Goal: Complete application form

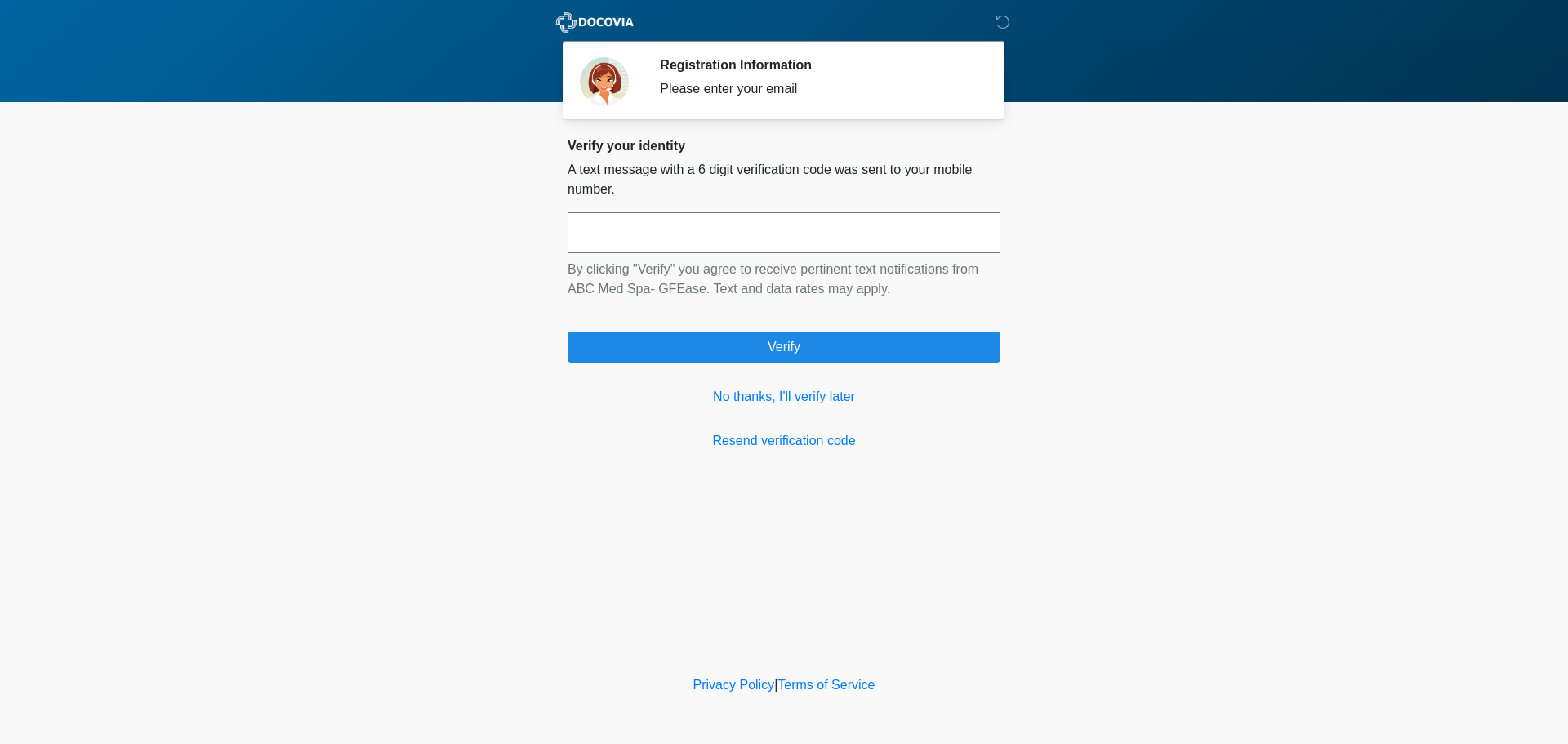
click at [724, 240] on input "text" at bounding box center [784, 233] width 433 height 41
type input "******"
click at [733, 399] on link "No thanks, I'll verify later" at bounding box center [784, 396] width 433 height 20
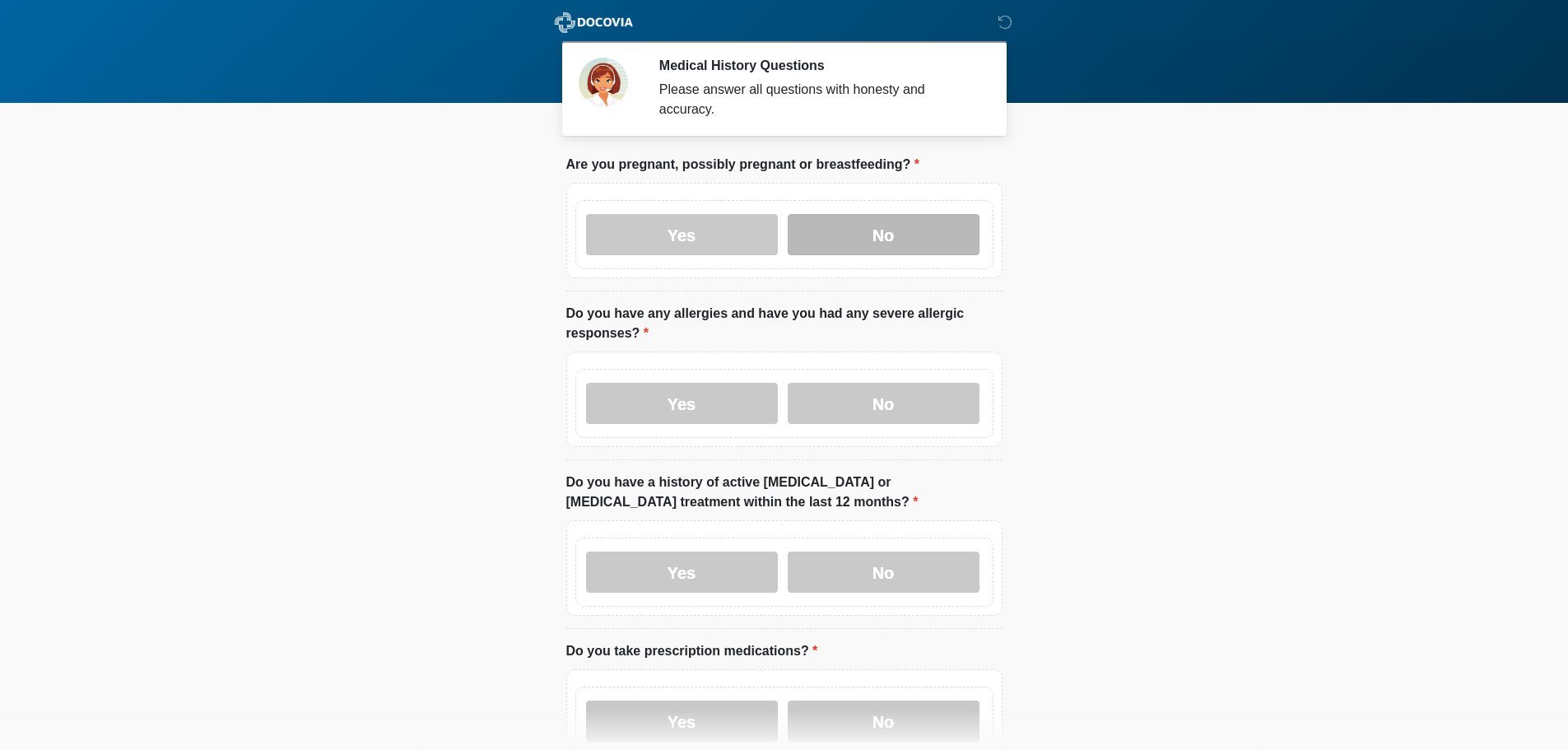
click at [864, 228] on label "No" at bounding box center [884, 235] width 192 height 41
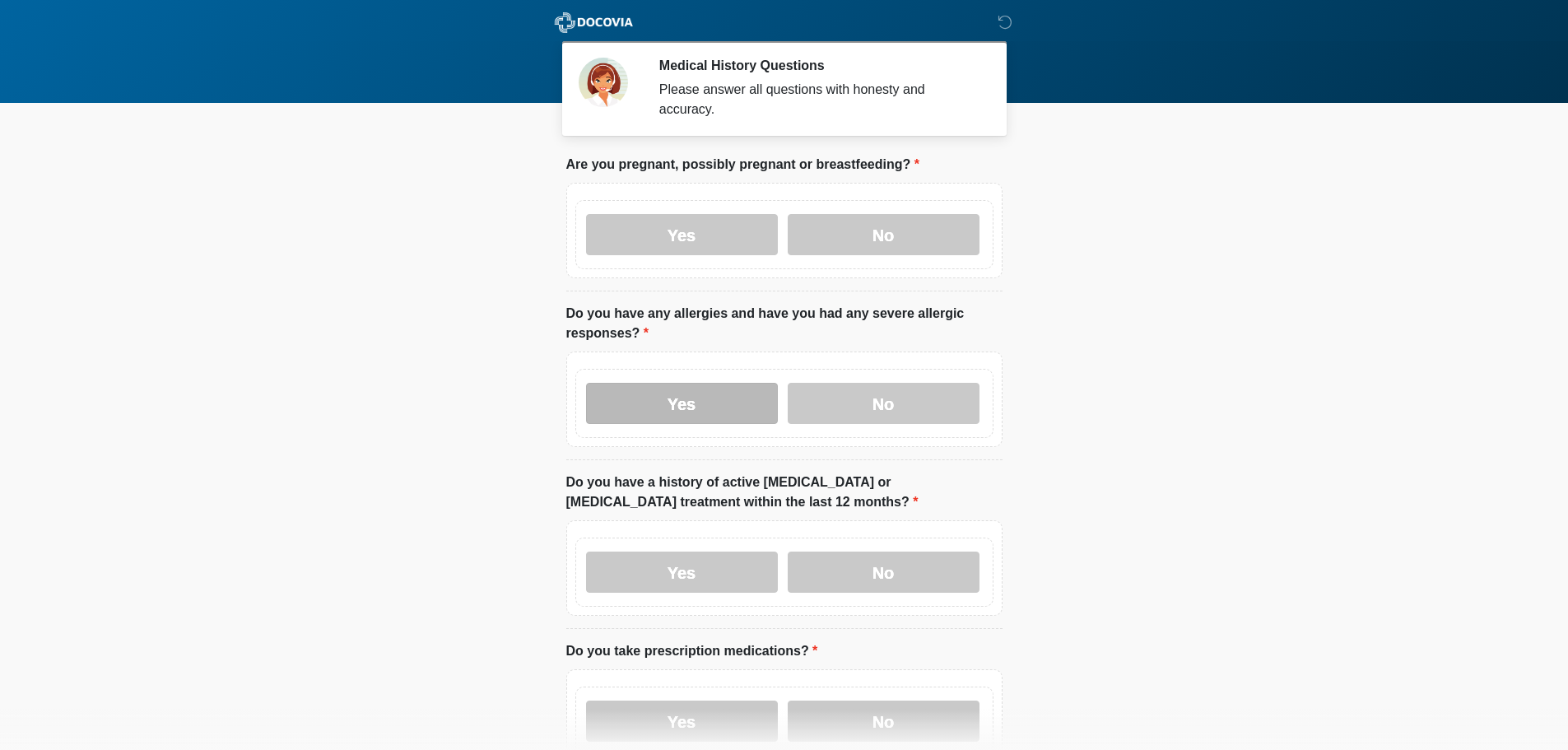
click at [699, 385] on label "Yes" at bounding box center [682, 403] width 192 height 41
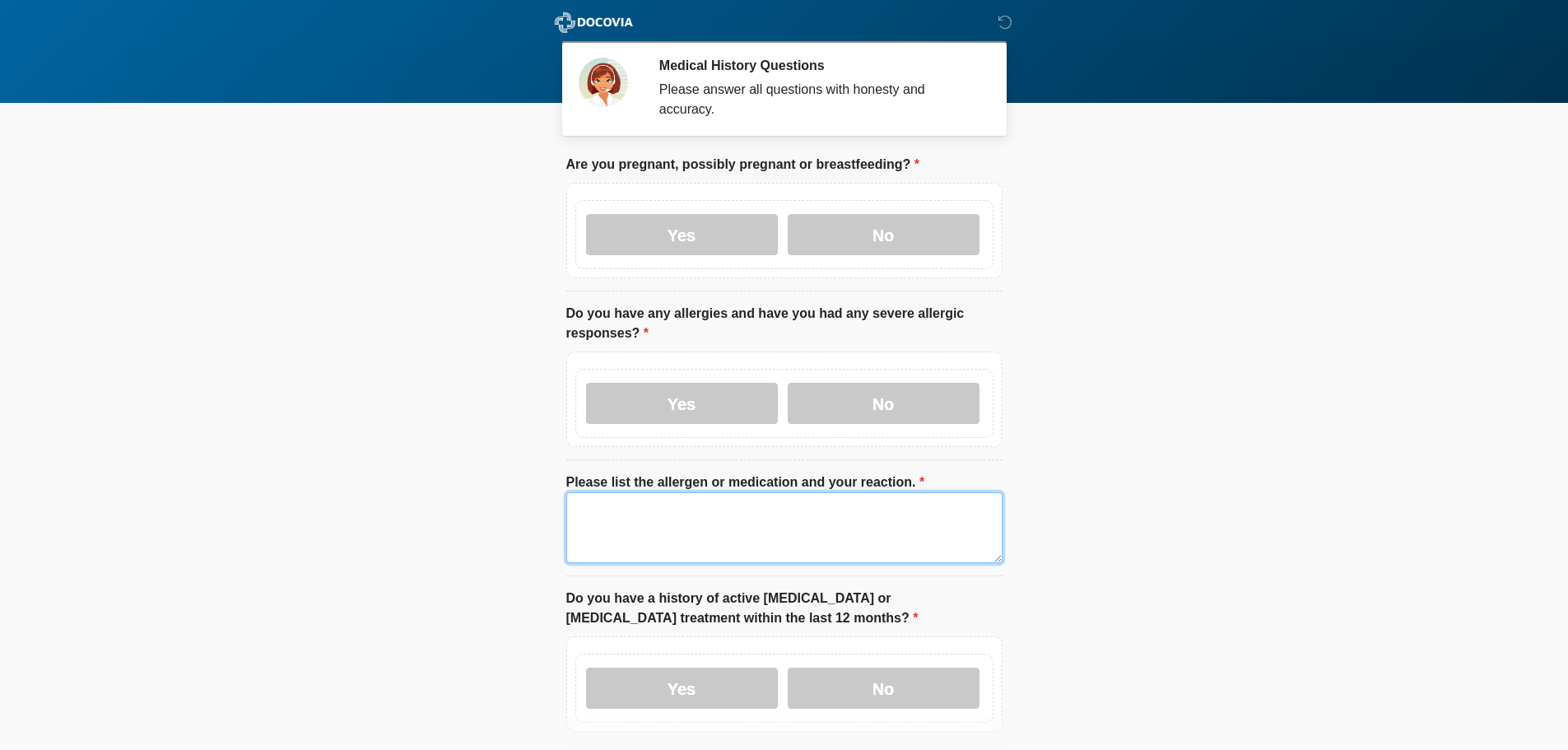
click at [592, 514] on textarea "Please list the allergen or medication and your reaction." at bounding box center [784, 527] width 436 height 70
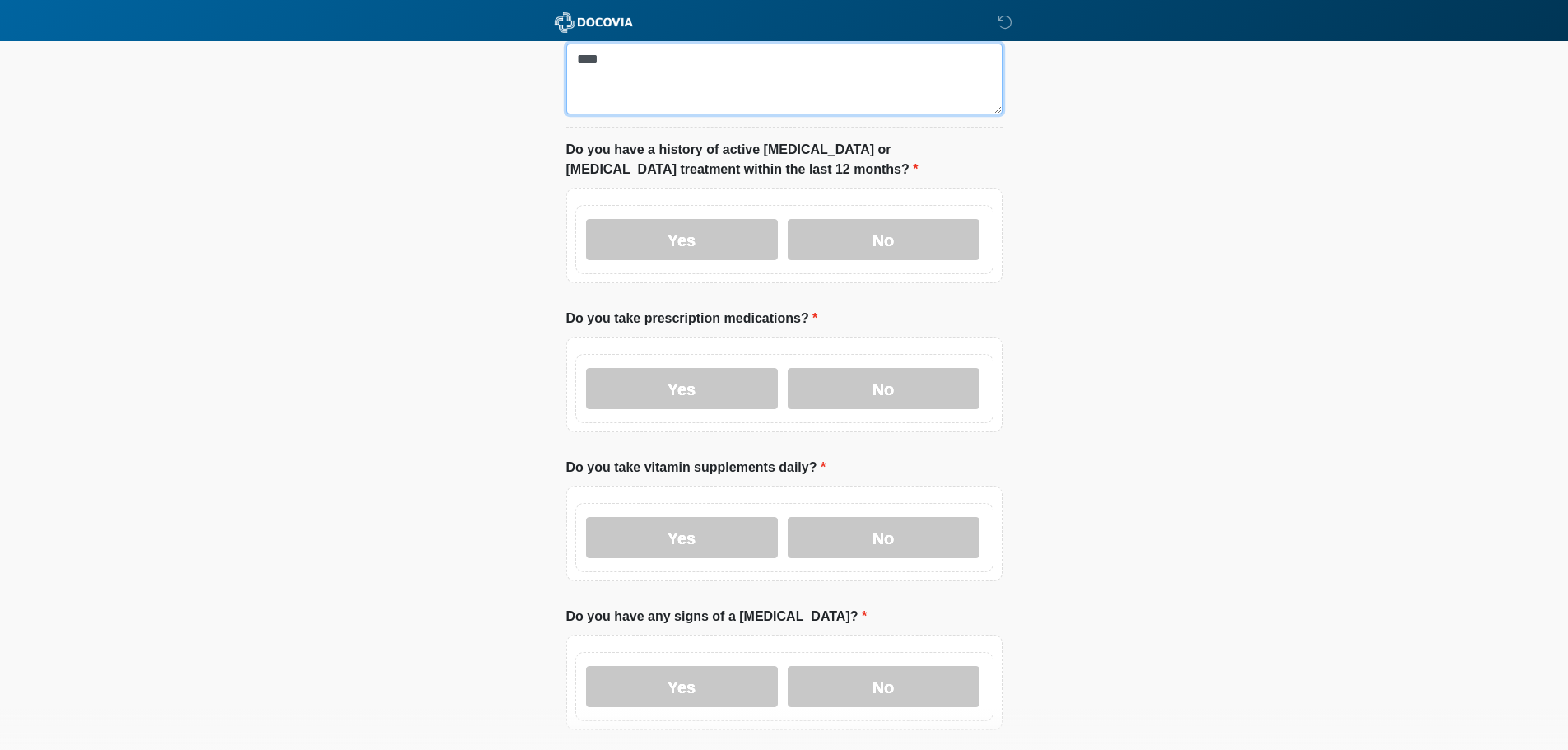
scroll to position [493, 0]
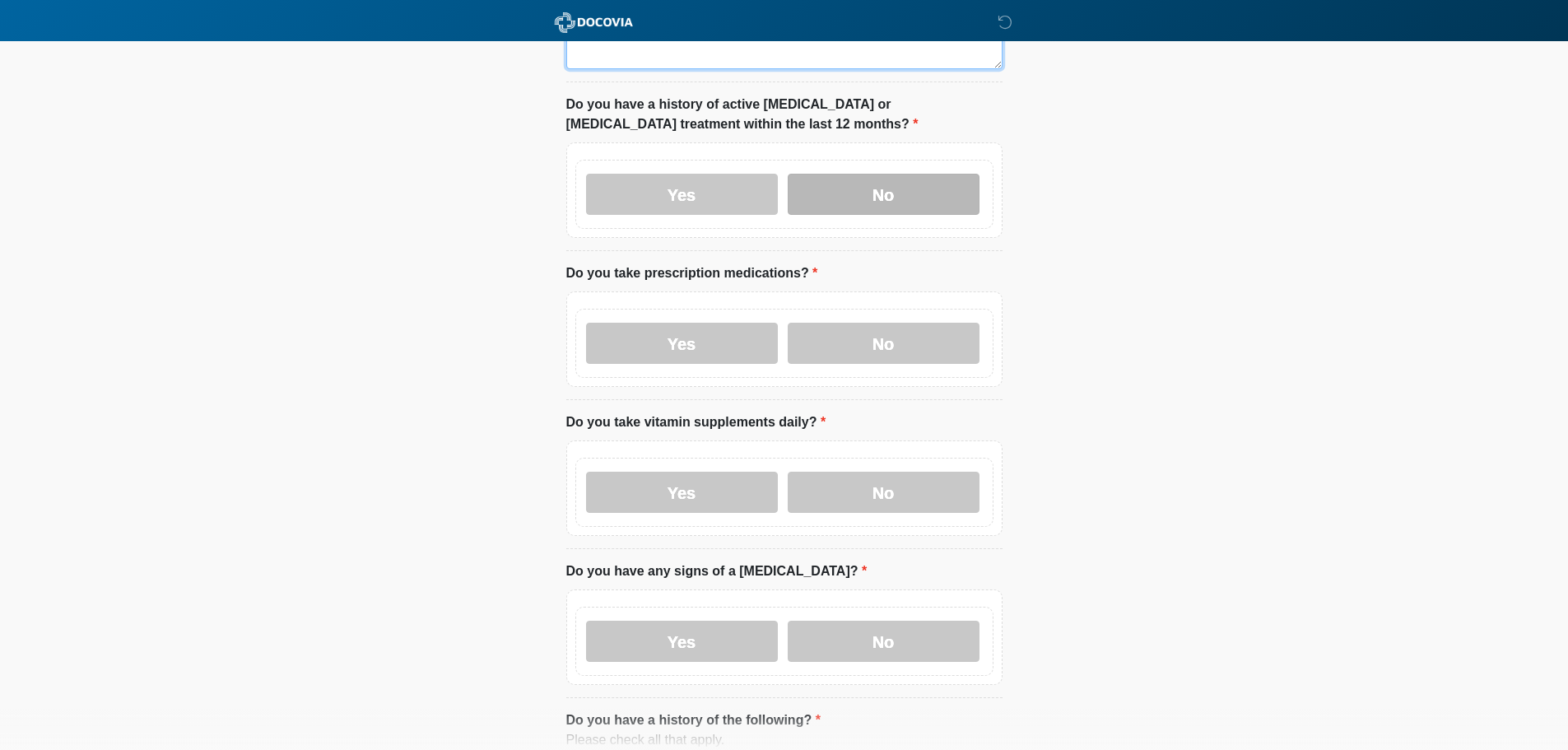
type textarea "****"
click at [907, 176] on label "No" at bounding box center [884, 195] width 192 height 41
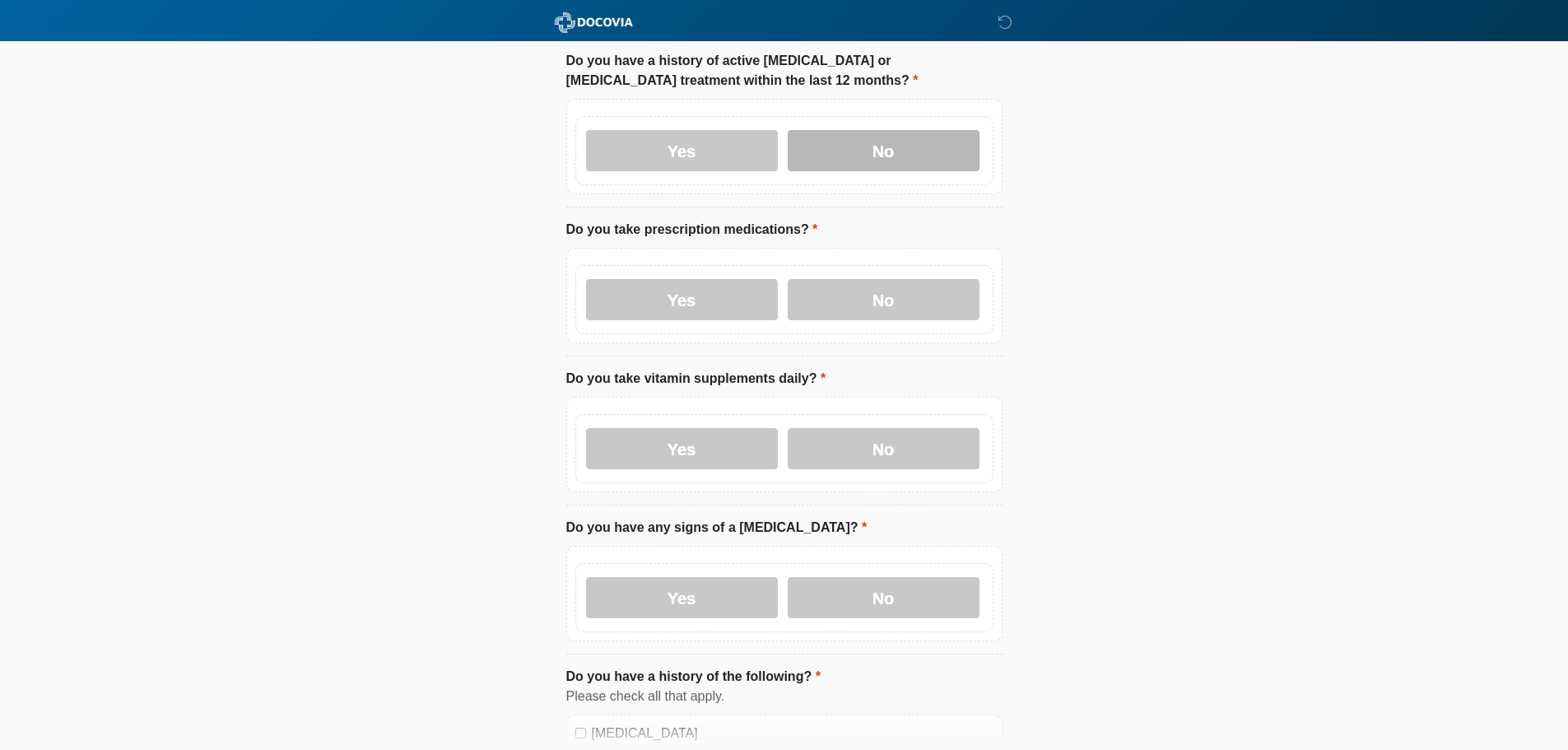
scroll to position [576, 0]
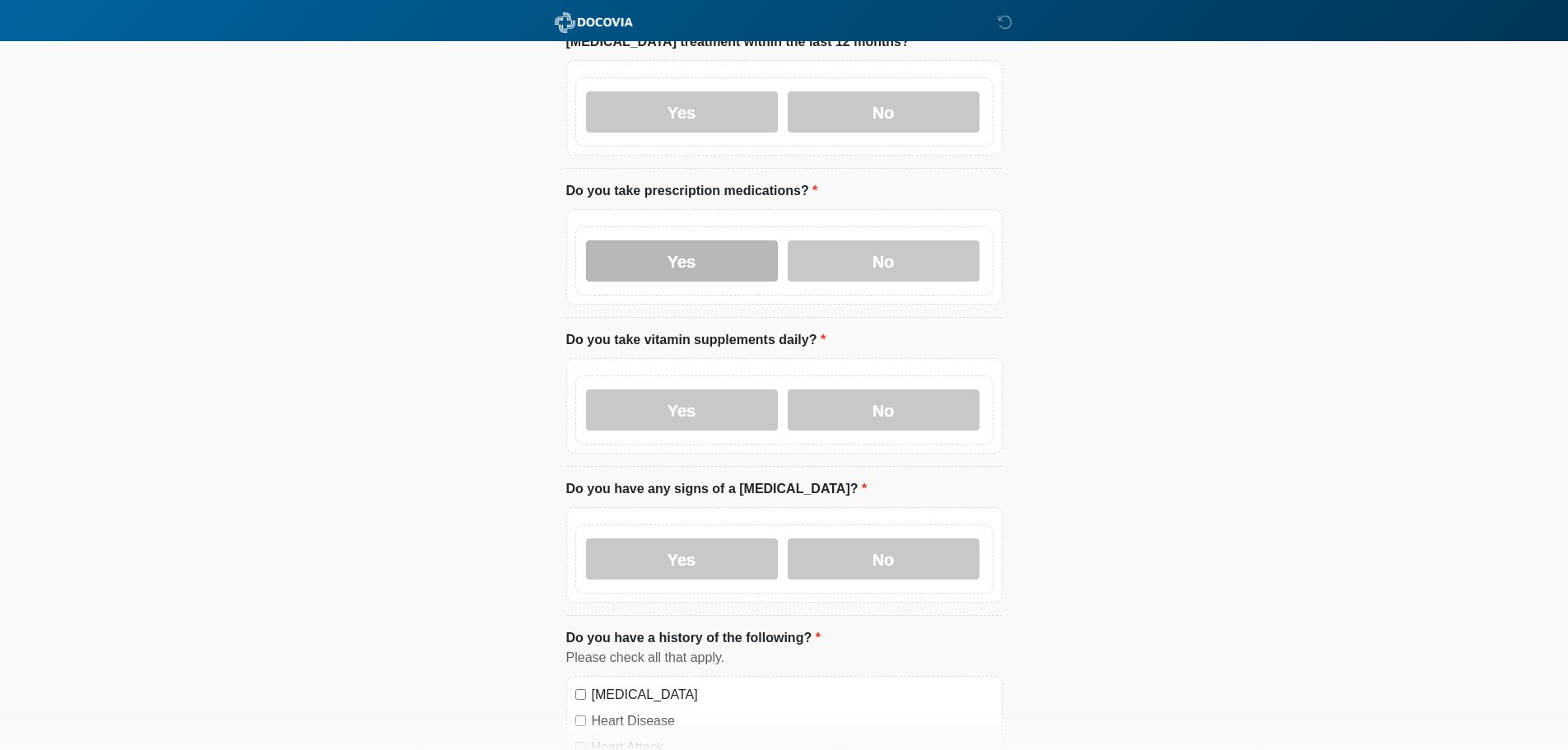
click at [722, 245] on label "Yes" at bounding box center [682, 261] width 192 height 41
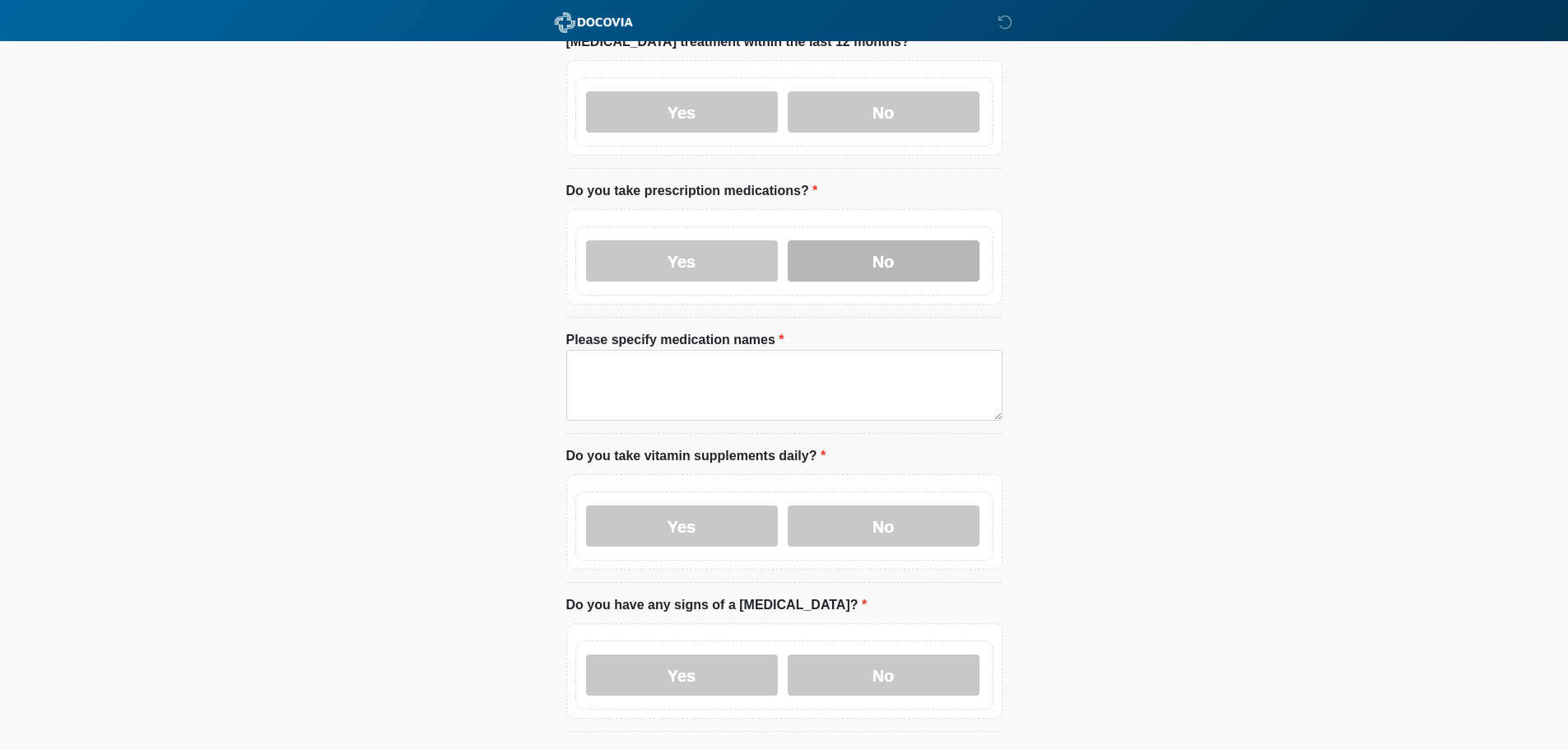
click at [903, 253] on label "No" at bounding box center [884, 261] width 192 height 41
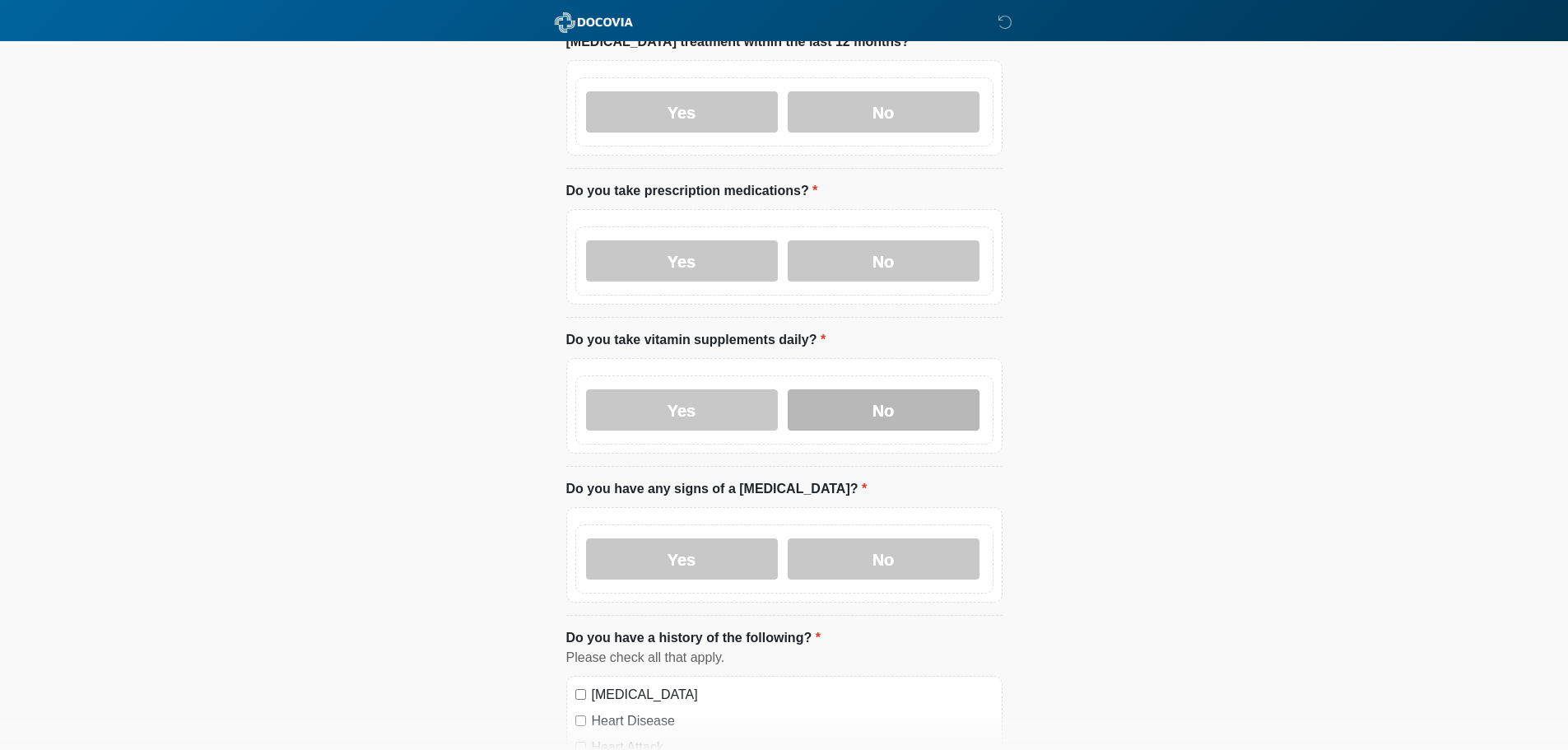
click at [897, 389] on label "No" at bounding box center [884, 410] width 192 height 41
click at [918, 539] on label "No" at bounding box center [884, 559] width 192 height 41
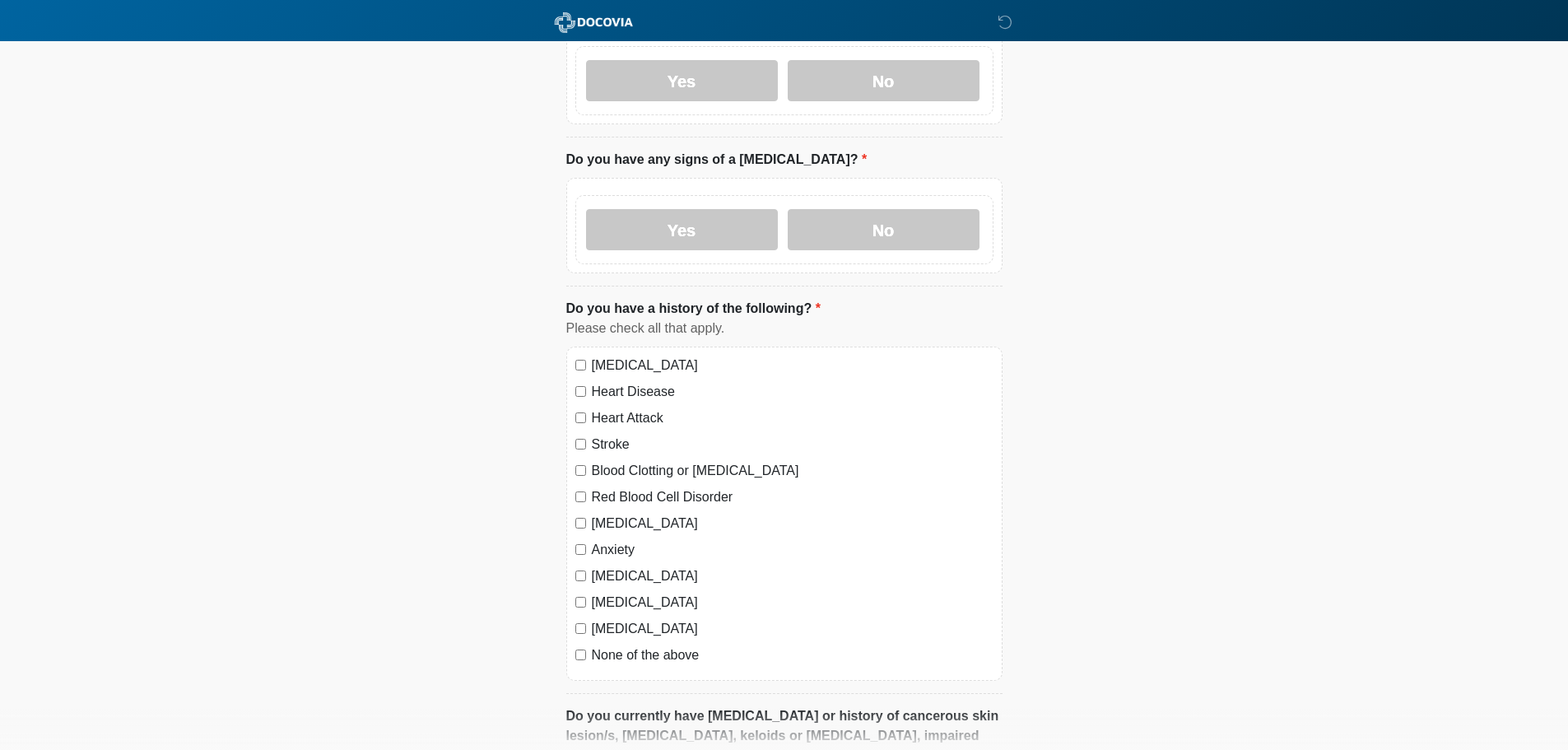
scroll to position [988, 0]
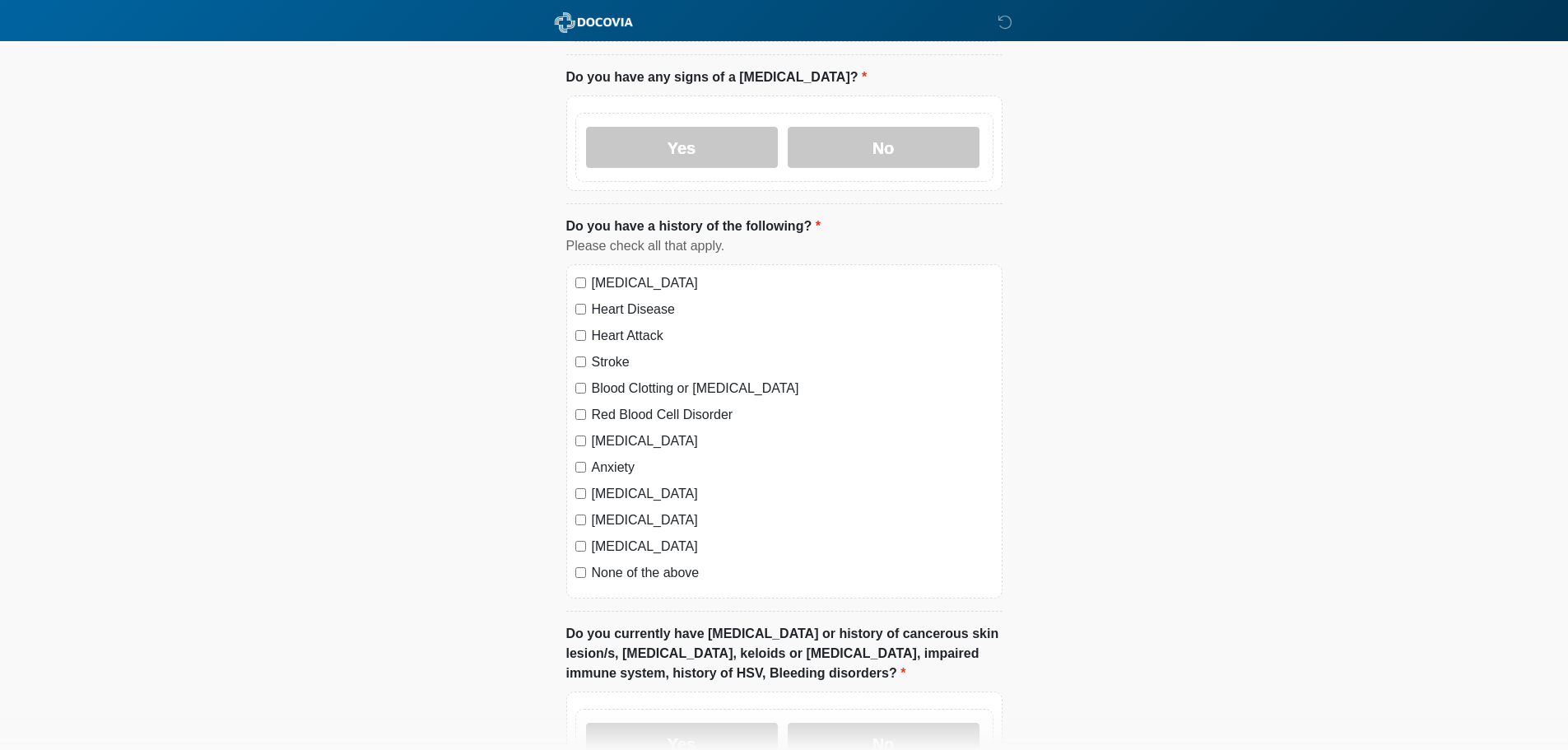
click at [579, 545] on div "[MEDICAL_DATA] Heart Disease Heart Attack Stroke Blood Clotting or [MEDICAL_DAT…" at bounding box center [784, 431] width 436 height 335
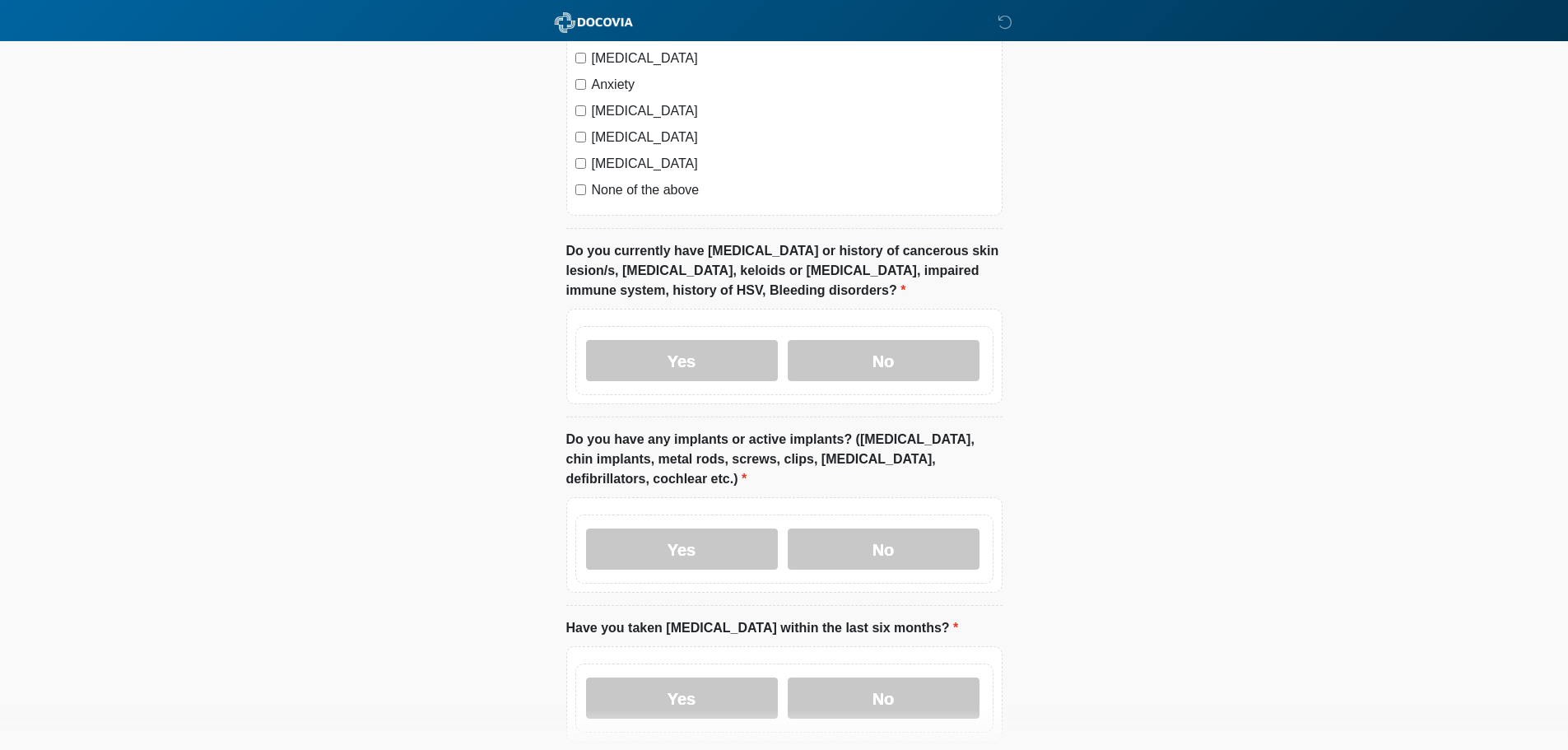
scroll to position [1399, 0]
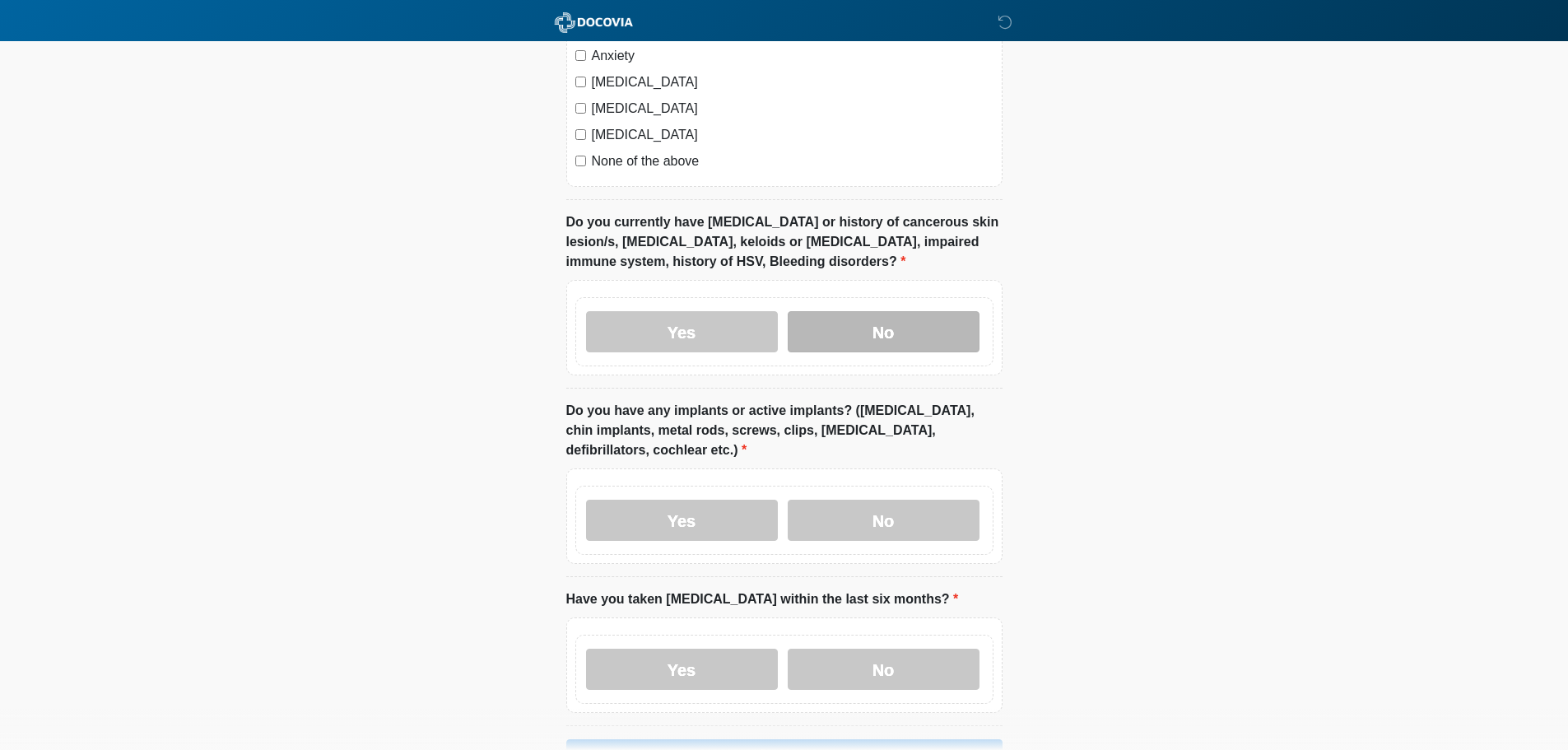
click at [924, 319] on label "No" at bounding box center [884, 332] width 192 height 41
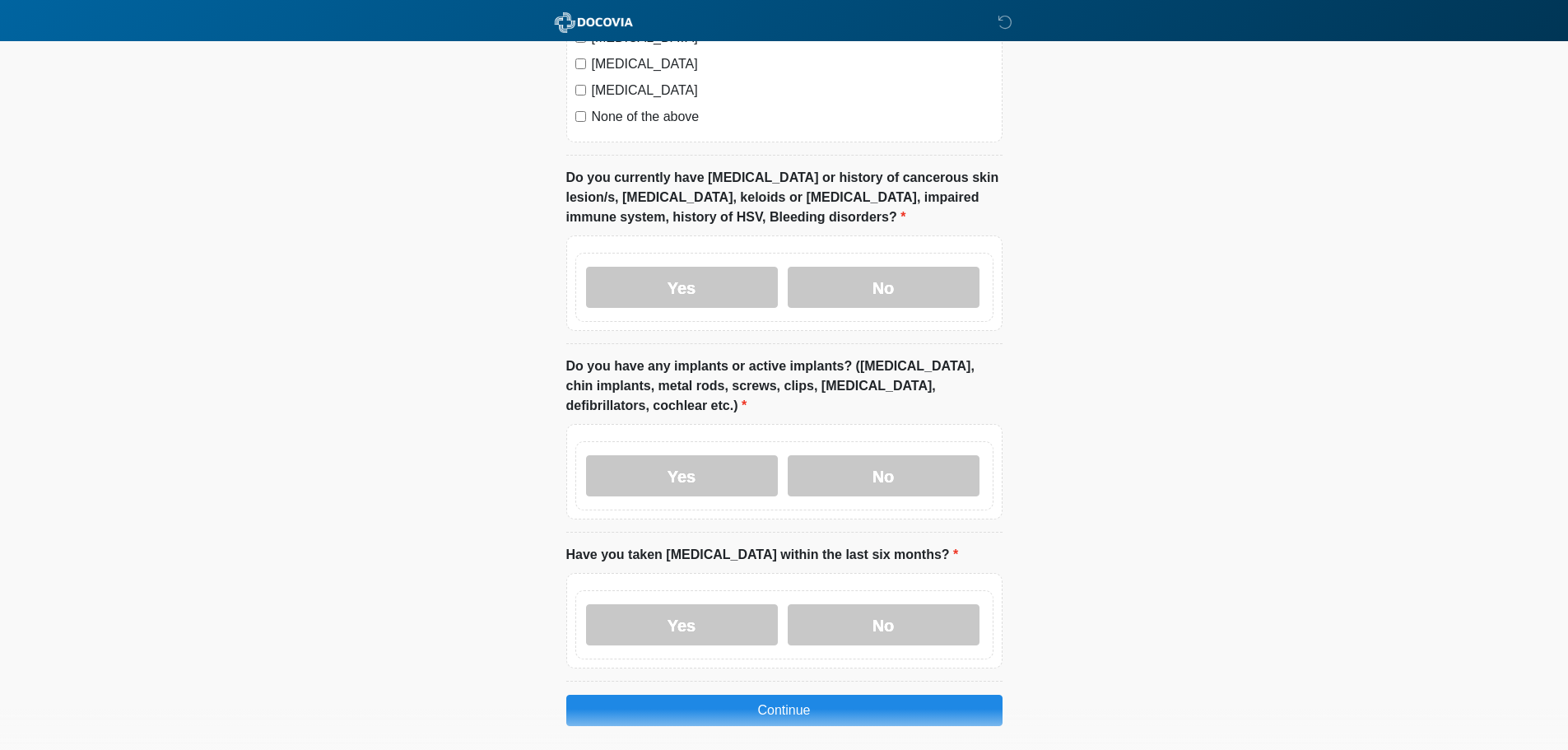
scroll to position [1481, 0]
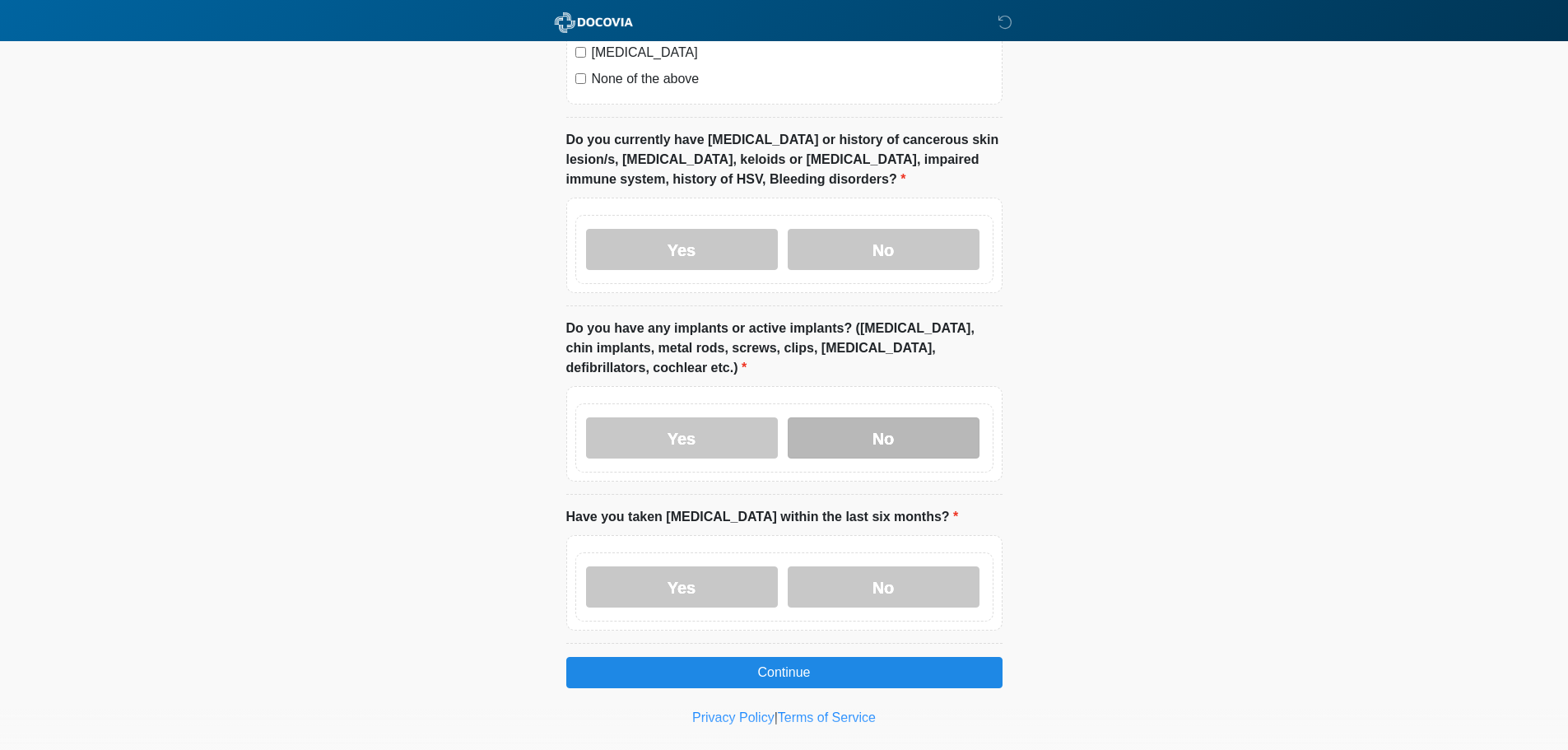
click at [917, 421] on label "No" at bounding box center [884, 438] width 192 height 41
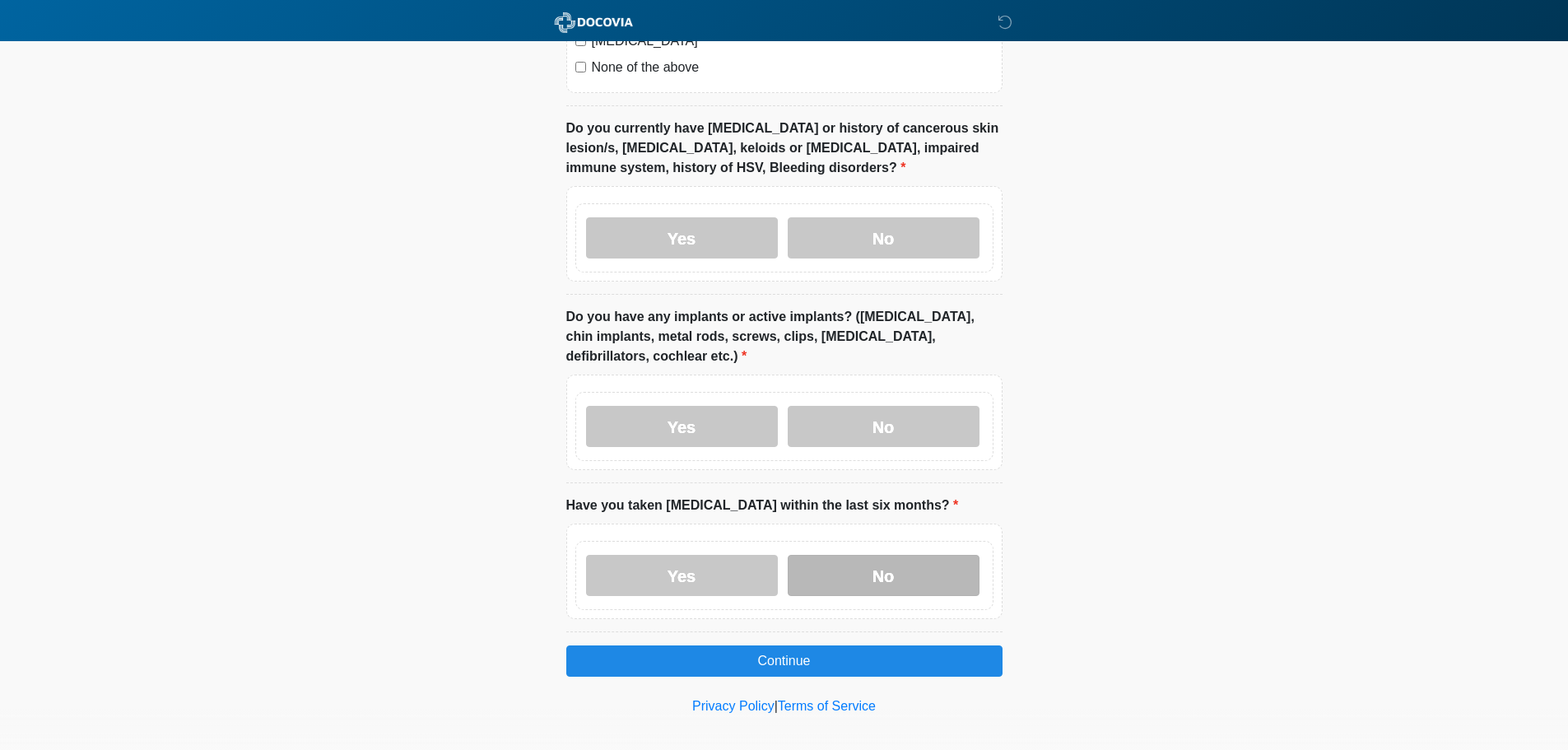
click at [896, 555] on label "No" at bounding box center [884, 575] width 192 height 41
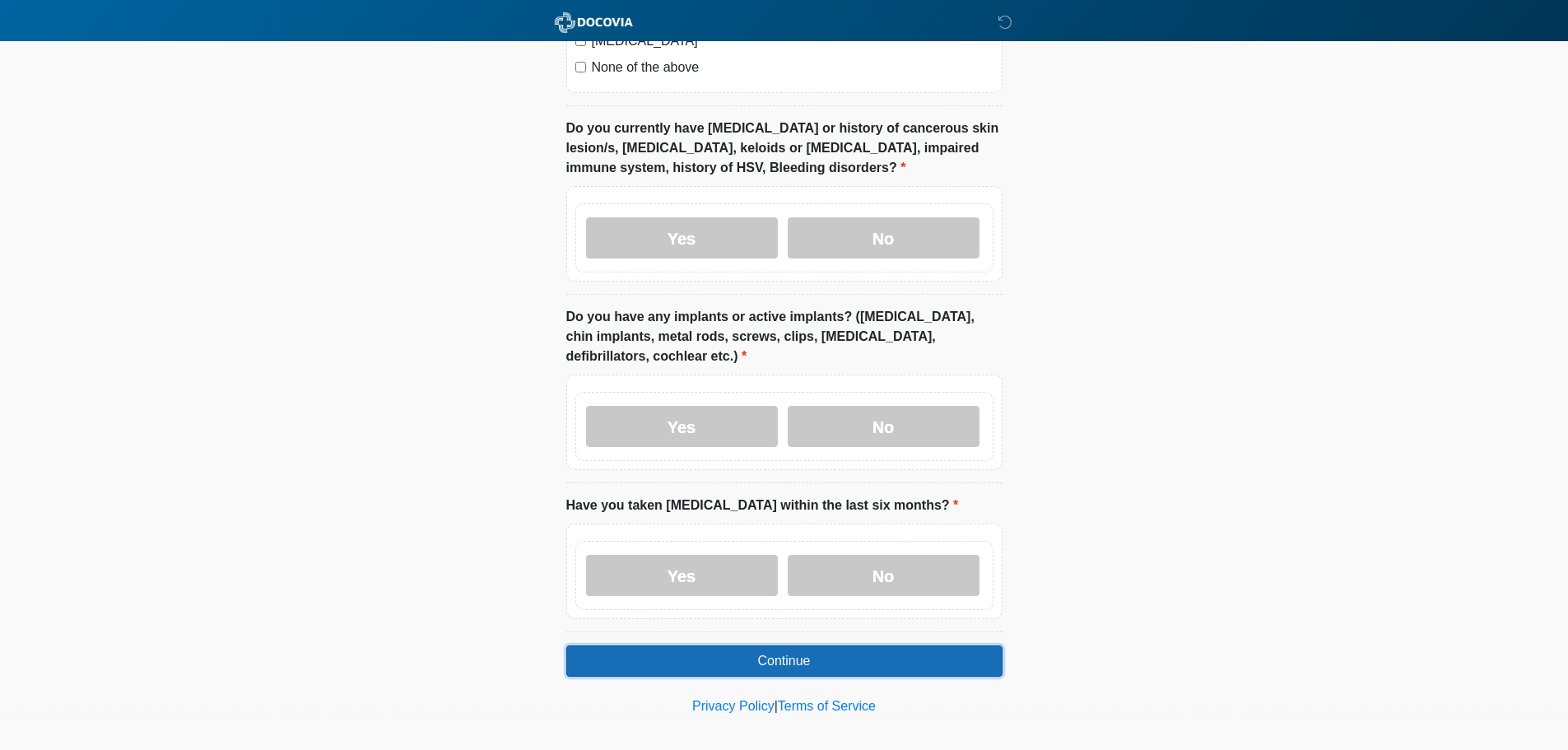
click at [778, 645] on button "Continue" at bounding box center [784, 660] width 436 height 31
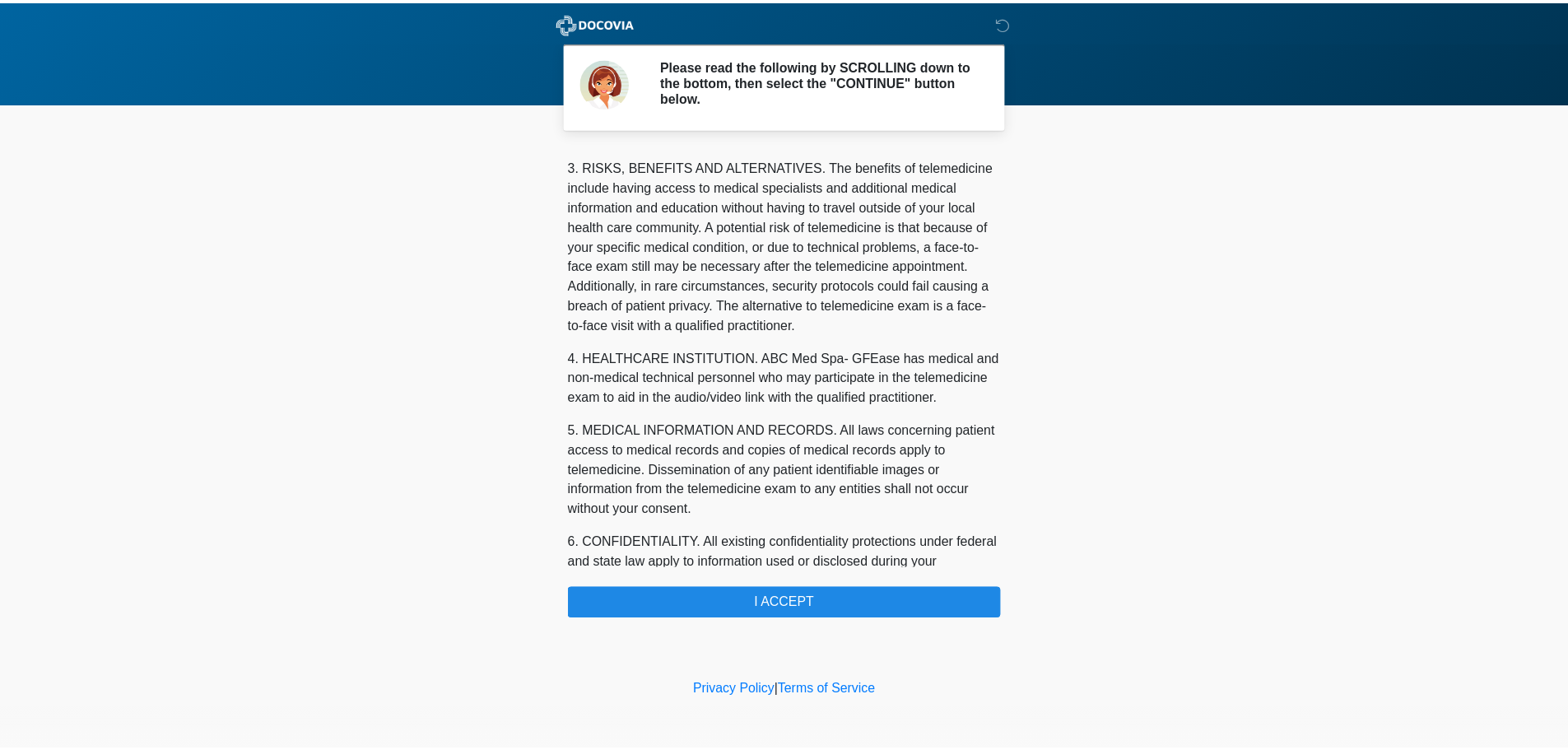
scroll to position [554, 0]
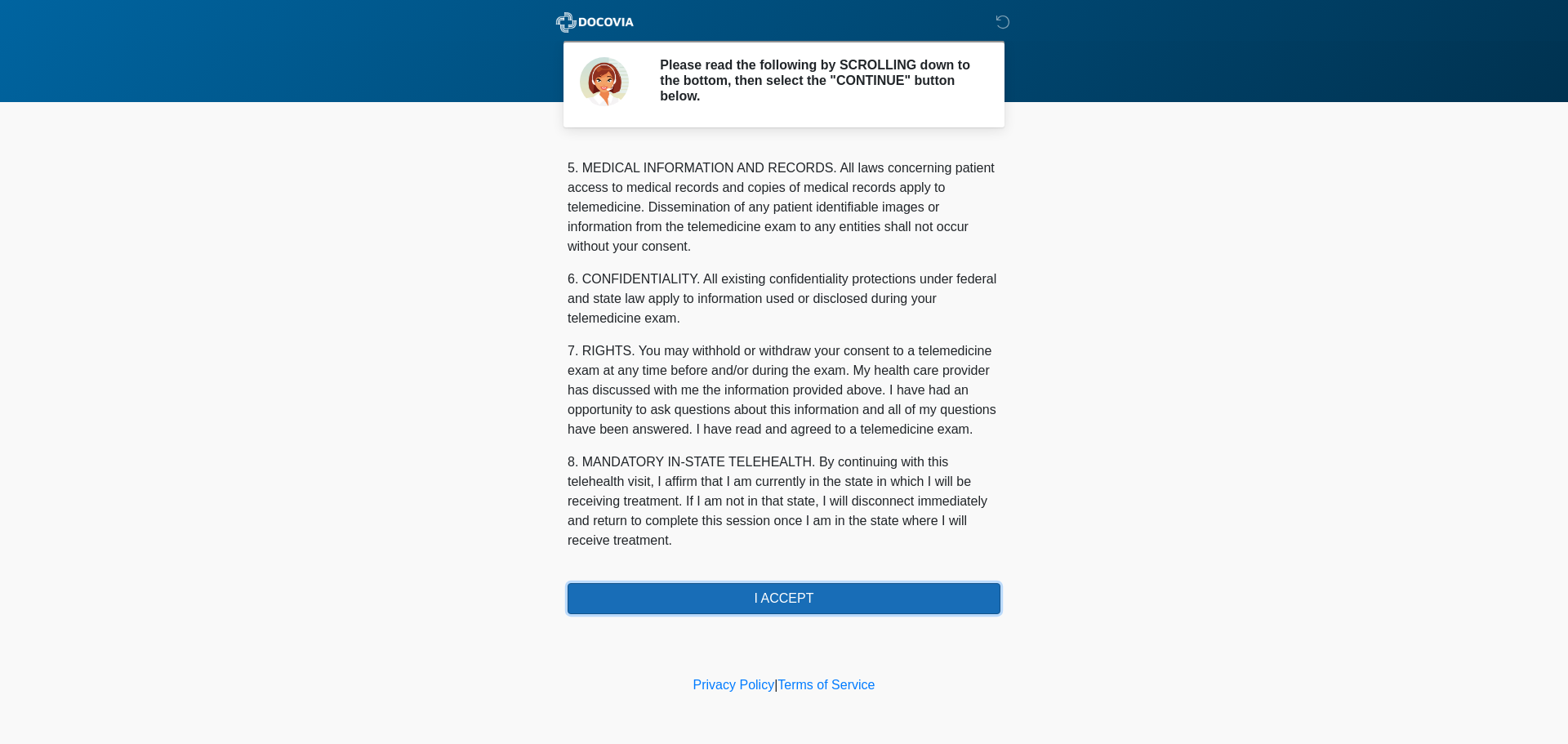
click at [786, 591] on button "I ACCEPT" at bounding box center [784, 598] width 433 height 31
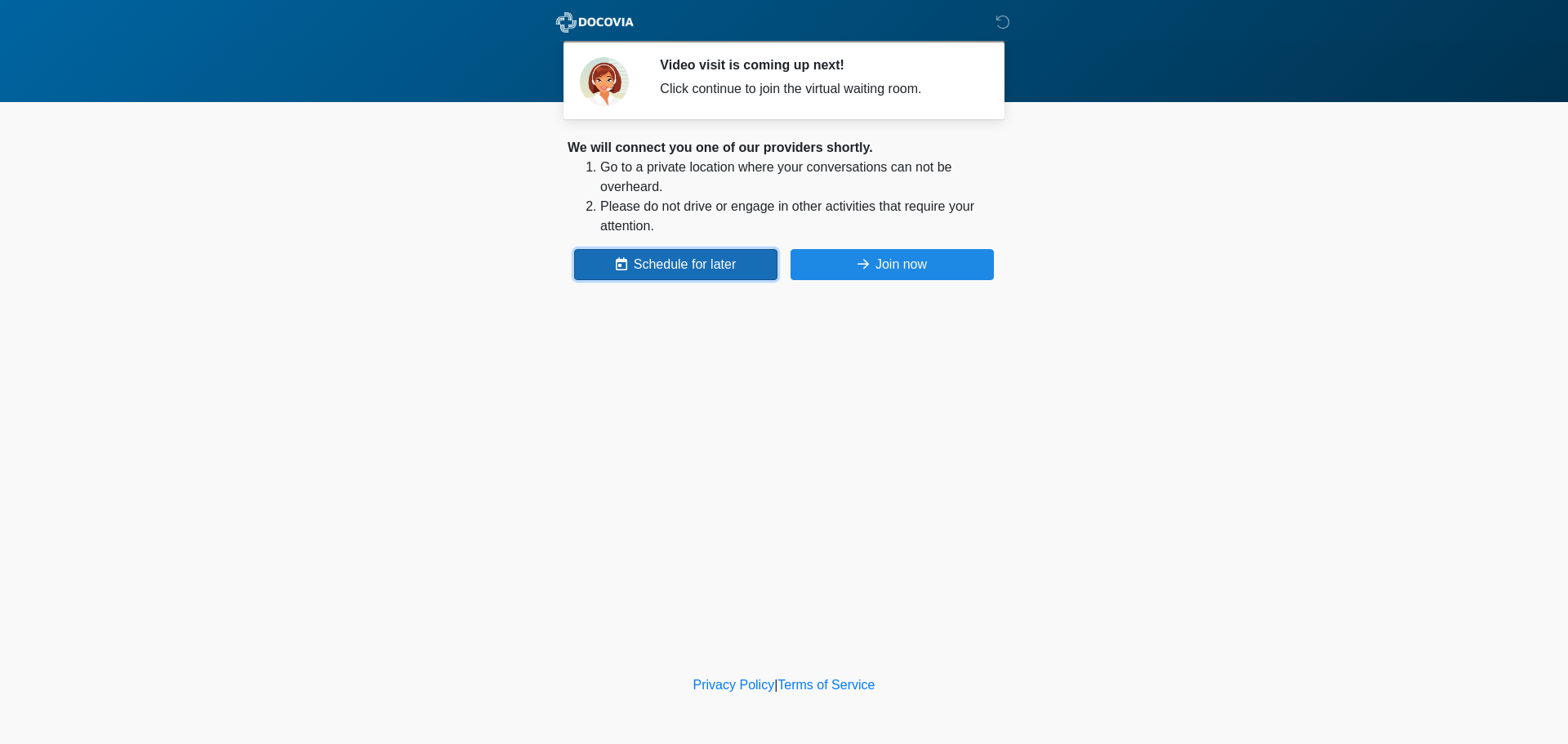
click at [705, 266] on button "Schedule for later" at bounding box center [676, 264] width 203 height 31
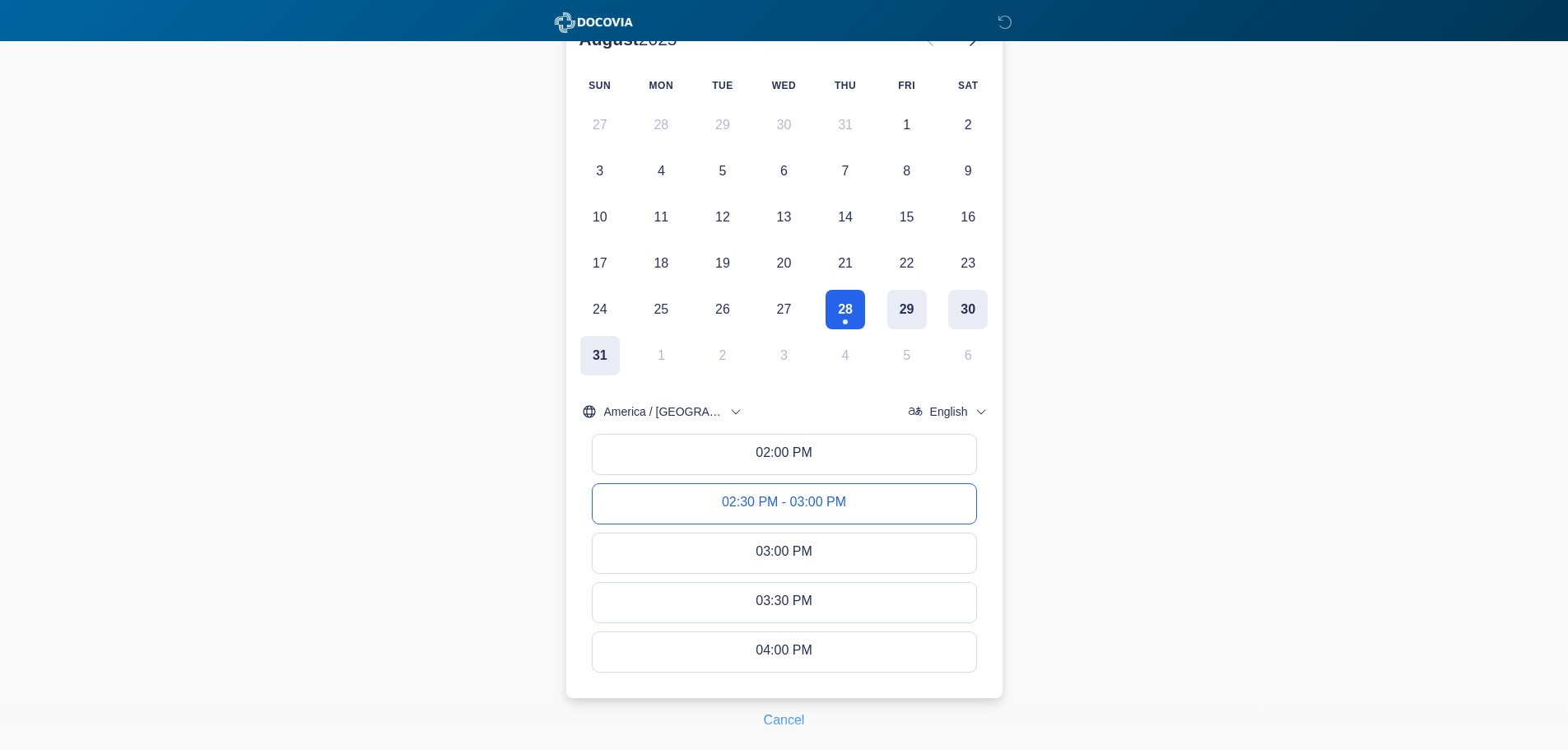
scroll to position [393, 0]
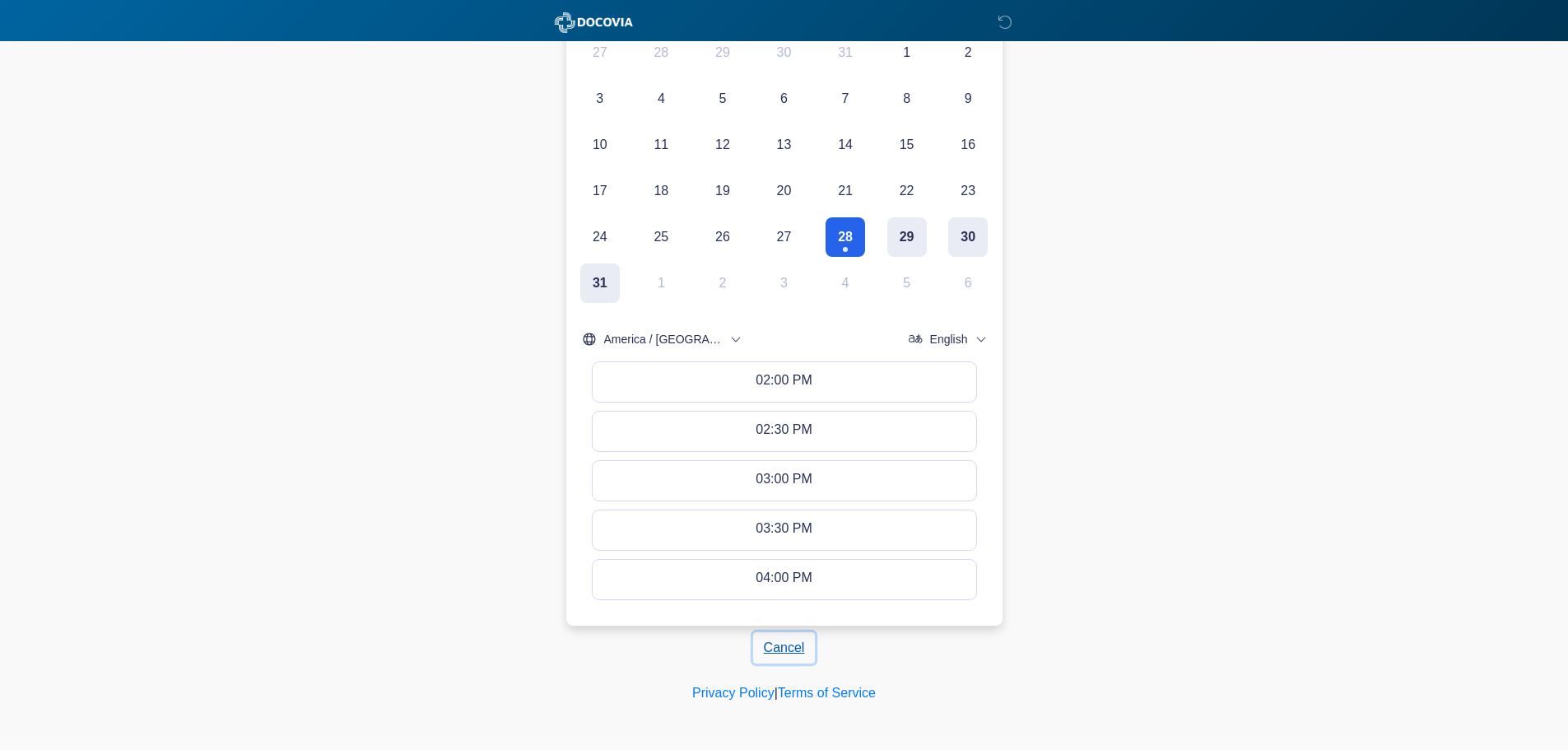
click at [793, 652] on button "Cancel" at bounding box center [784, 647] width 63 height 31
